Goal: Check status

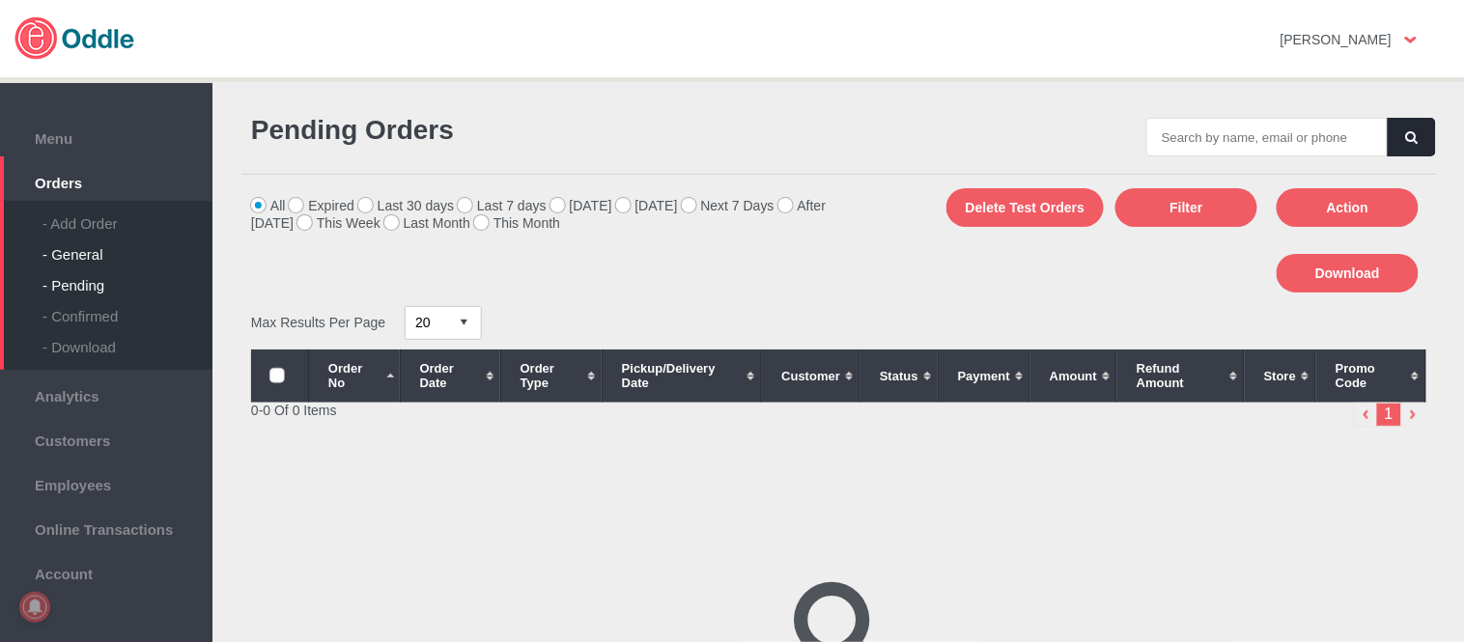
click at [94, 239] on div "- General" at bounding box center [127, 247] width 170 height 31
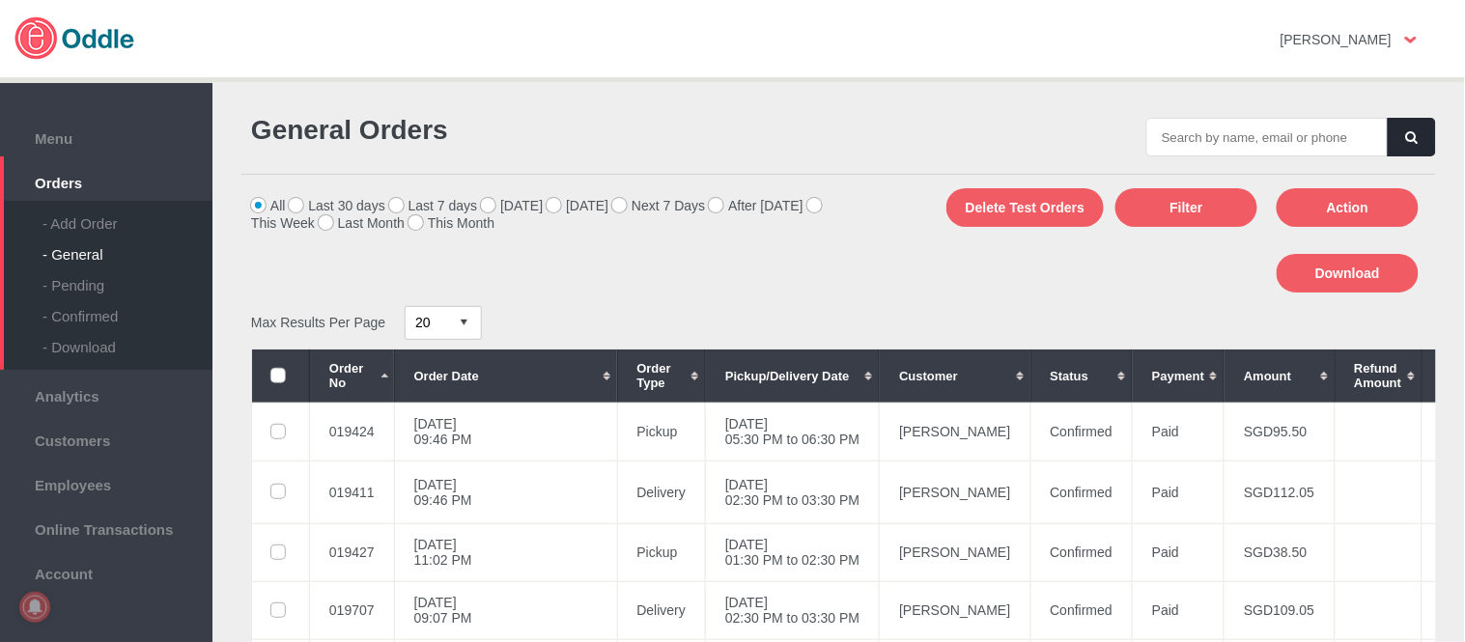
click at [1280, 133] on input "text" at bounding box center [1266, 137] width 241 height 39
type input "019742"
click at [1420, 137] on button "button" at bounding box center [1412, 137] width 48 height 39
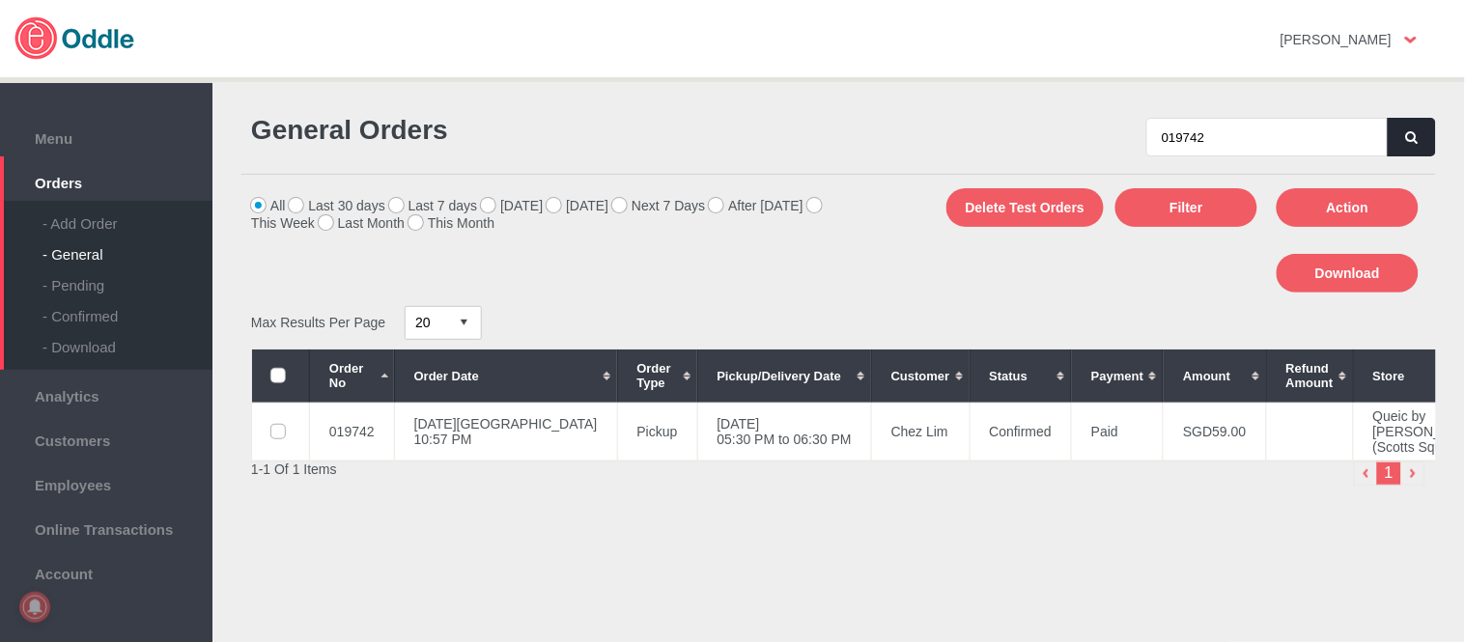
click at [1408, 126] on button "button" at bounding box center [1412, 137] width 48 height 39
